Goal: Check status: Check status

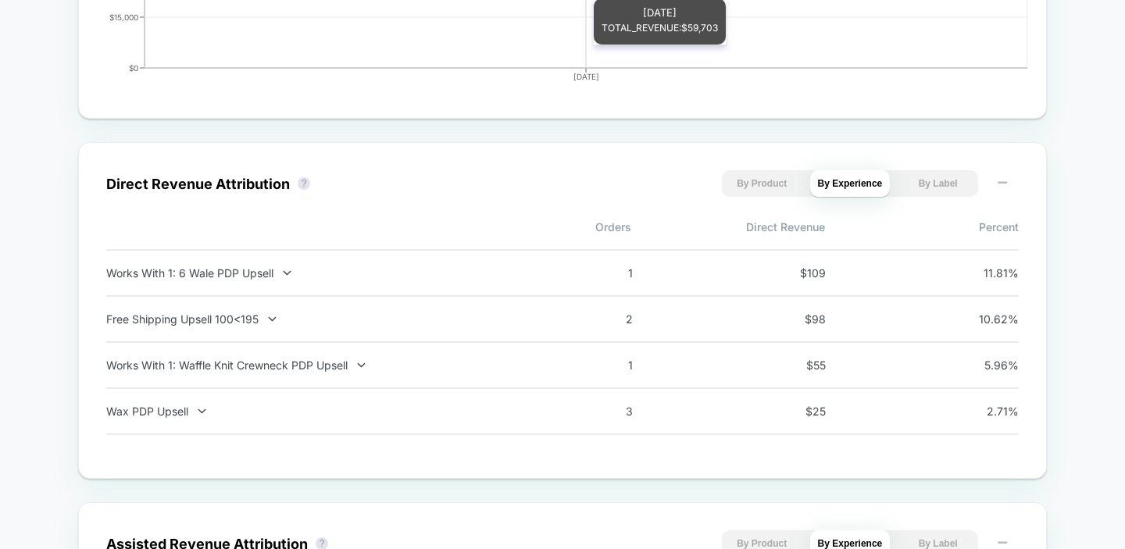
scroll to position [972, 0]
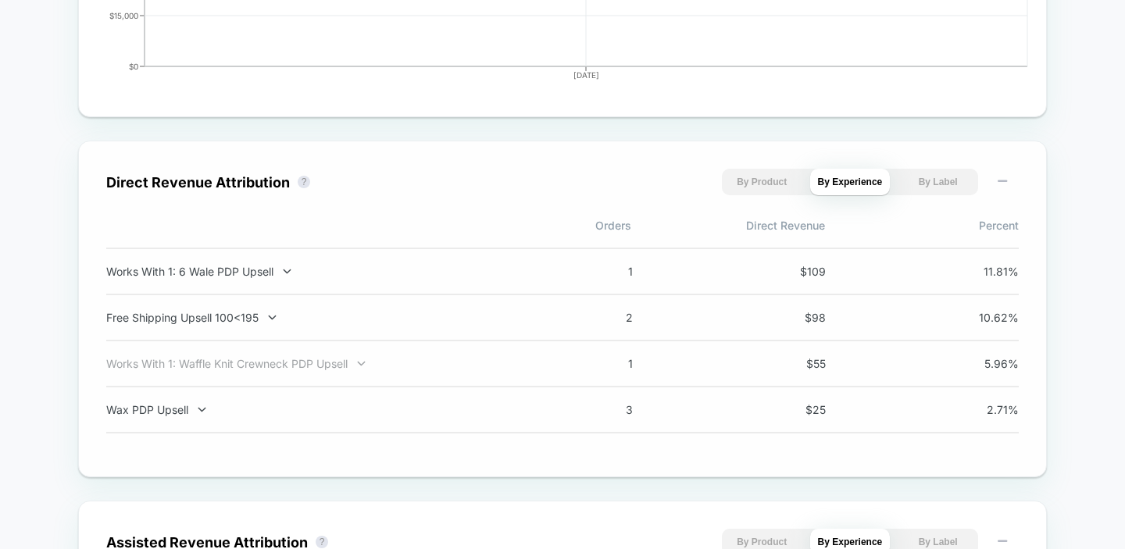
click at [318, 370] on div "Works With 1: Waffle Knit Crewneck PDP Upsell" at bounding box center [311, 363] width 411 height 13
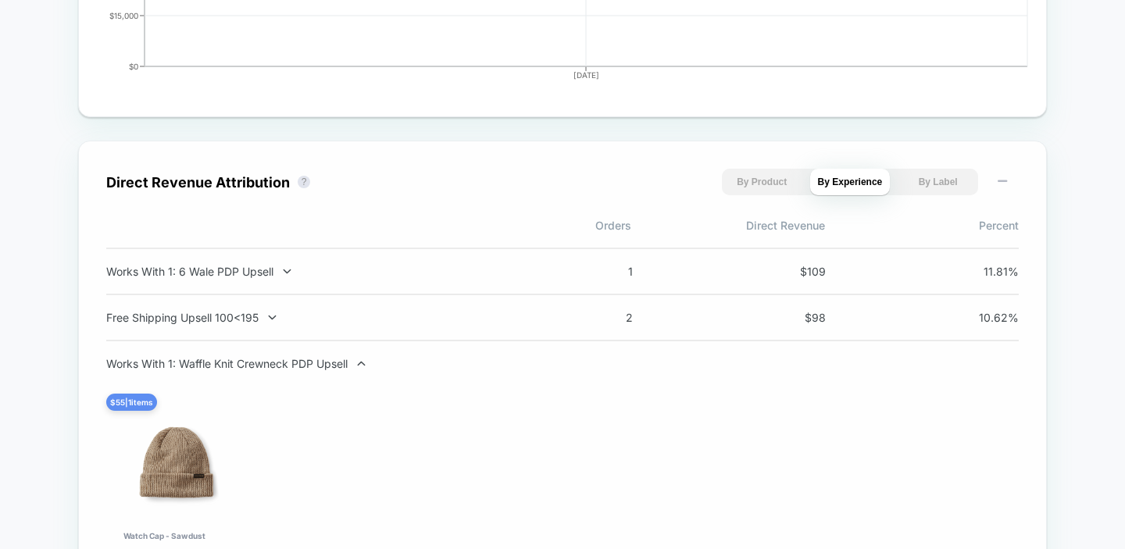
click at [318, 370] on div "Works With 1: Waffle Knit Crewneck PDP Upsell" at bounding box center [311, 363] width 411 height 13
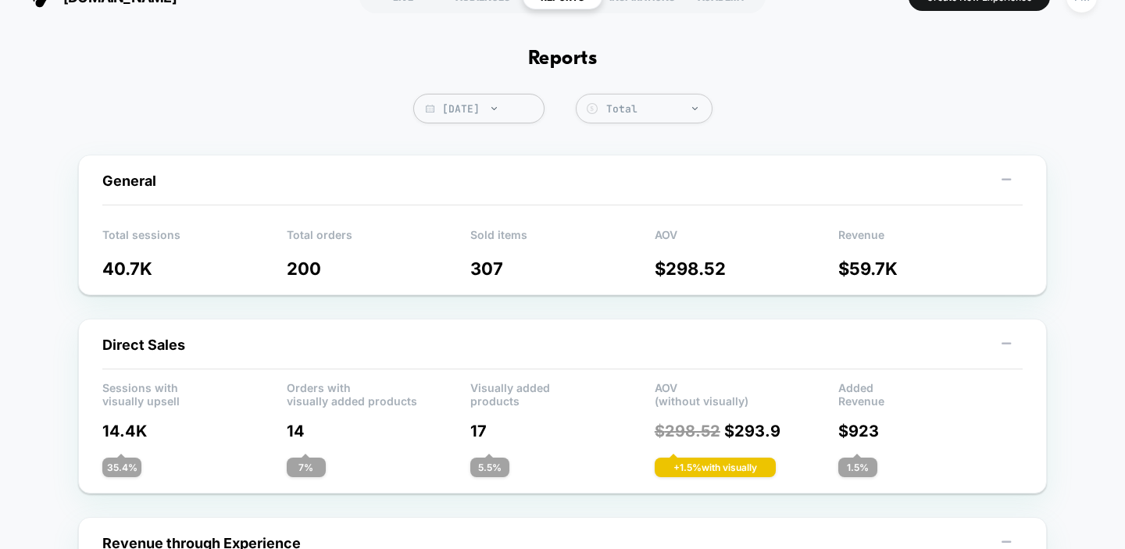
scroll to position [0, 0]
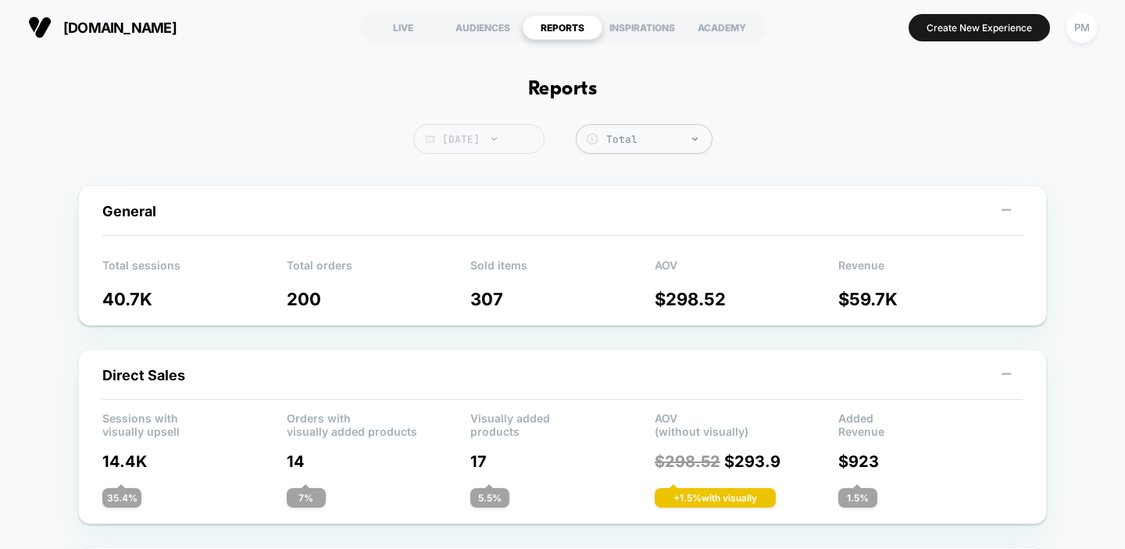
click at [467, 127] on span "[DATE]" at bounding box center [478, 139] width 131 height 30
select select "*"
select select "****"
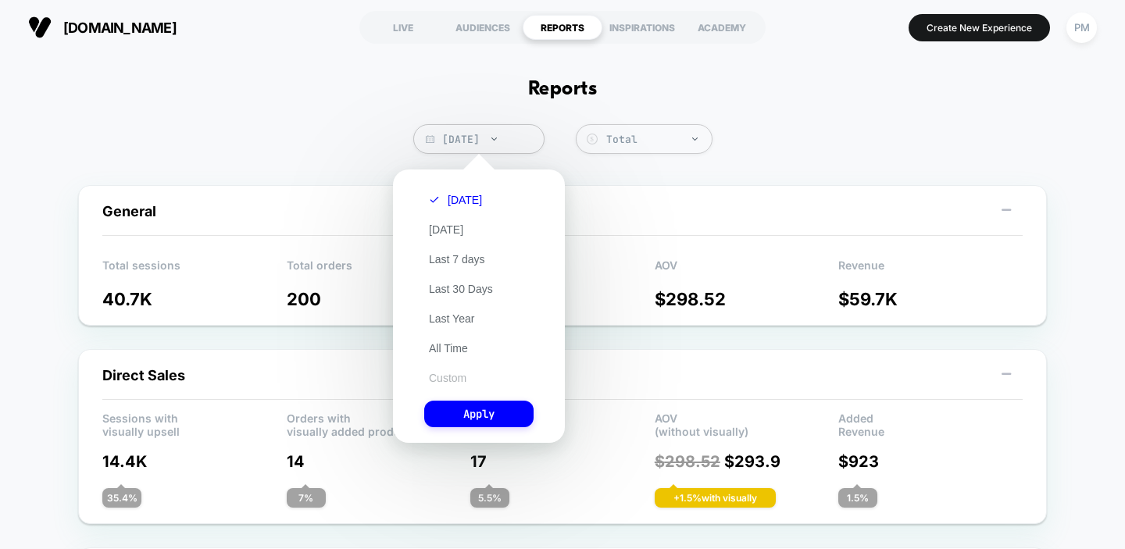
click at [442, 372] on button "Custom" at bounding box center [447, 378] width 47 height 14
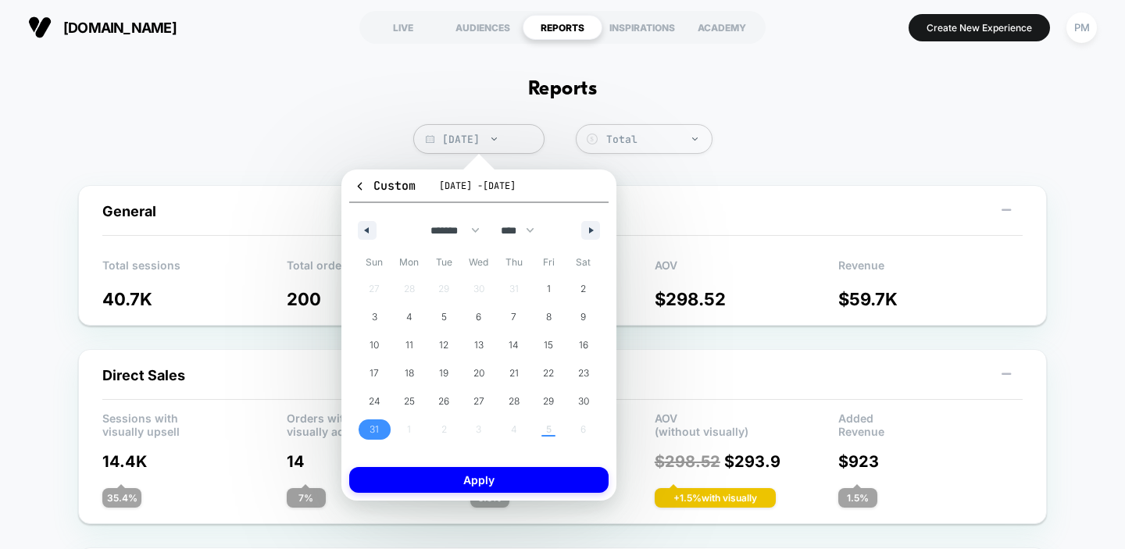
click at [375, 431] on span "31" at bounding box center [374, 430] width 9 height 28
click at [585, 231] on button "button" at bounding box center [591, 230] width 19 height 19
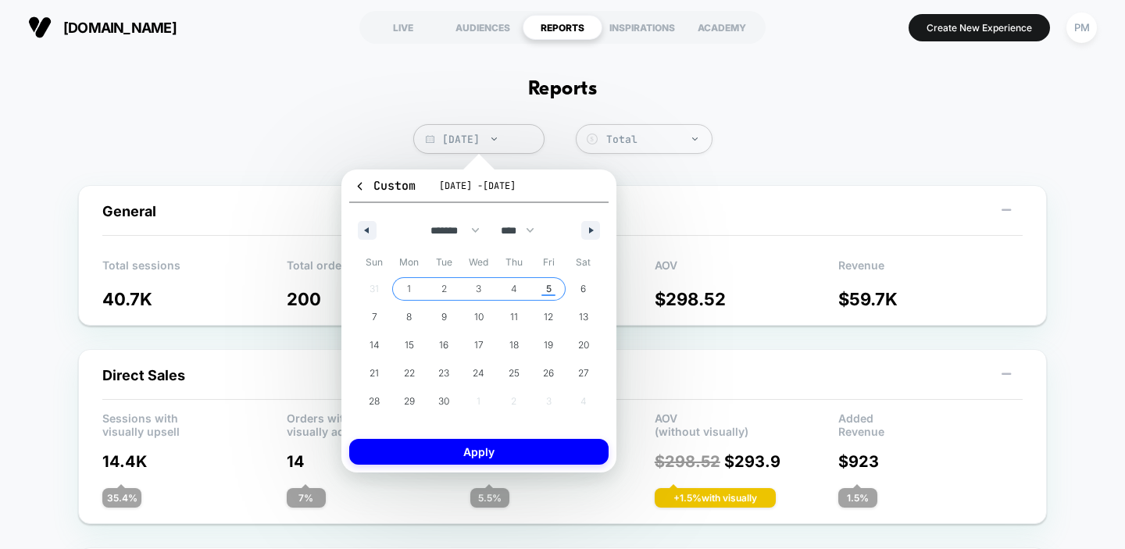
click at [543, 293] on span "5" at bounding box center [548, 289] width 35 height 20
select select "*"
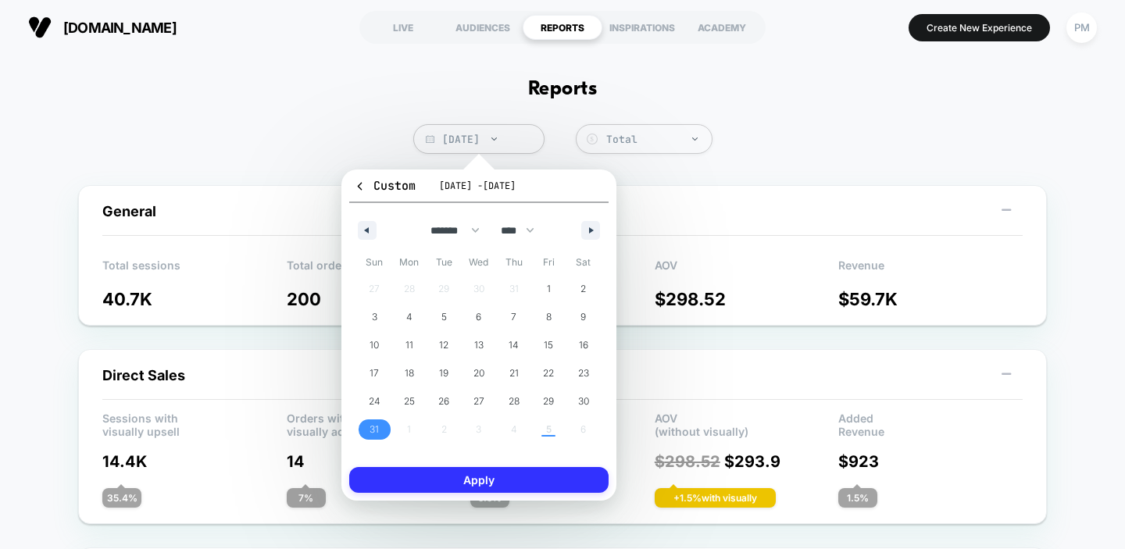
click at [528, 481] on button "Apply" at bounding box center [478, 480] width 259 height 26
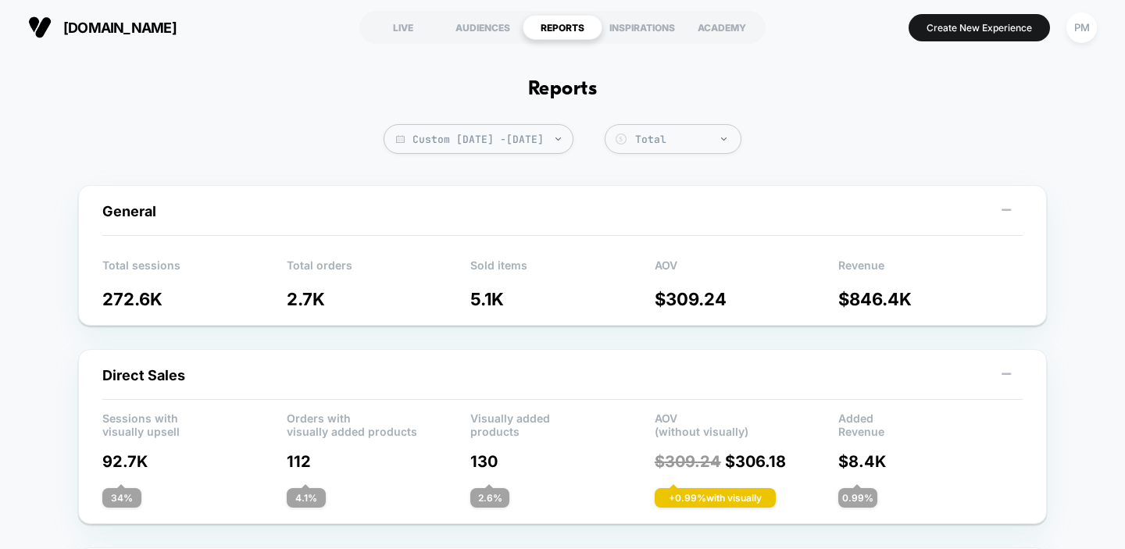
click at [456, 139] on span "Custom [DATE] - [DATE]" at bounding box center [479, 139] width 190 height 30
select select "*"
select select "****"
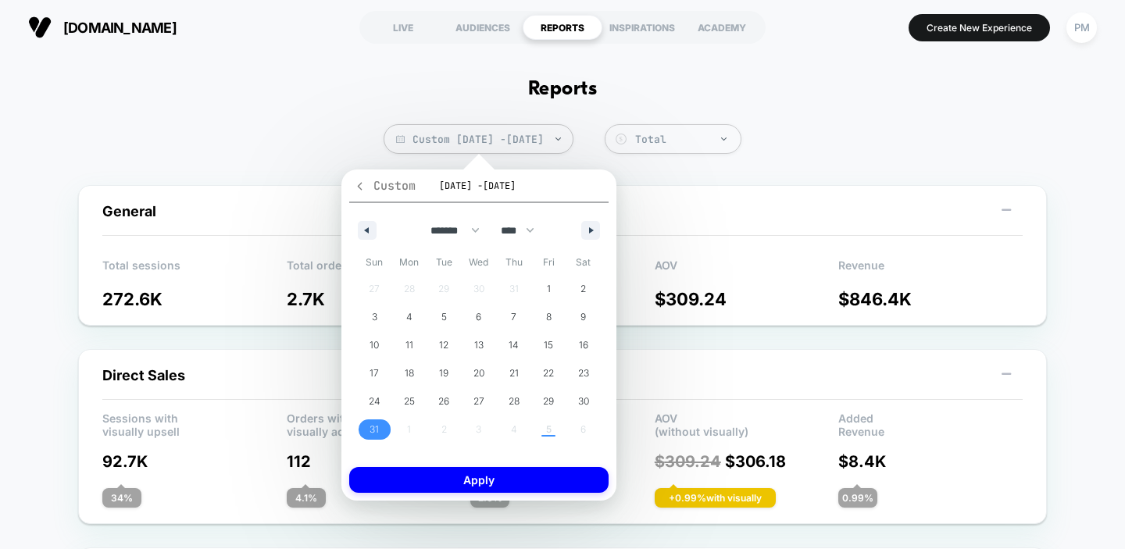
click at [354, 183] on icon "button" at bounding box center [360, 187] width 12 height 12
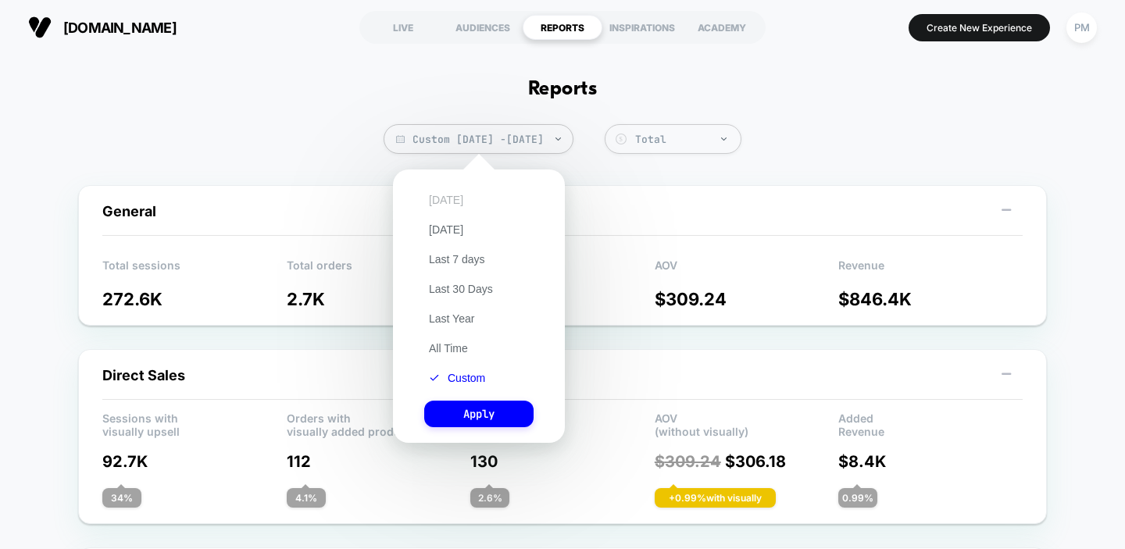
click at [442, 201] on button "[DATE]" at bounding box center [446, 200] width 44 height 14
click at [491, 416] on button "Apply" at bounding box center [478, 414] width 109 height 27
